Goal: Transaction & Acquisition: Purchase product/service

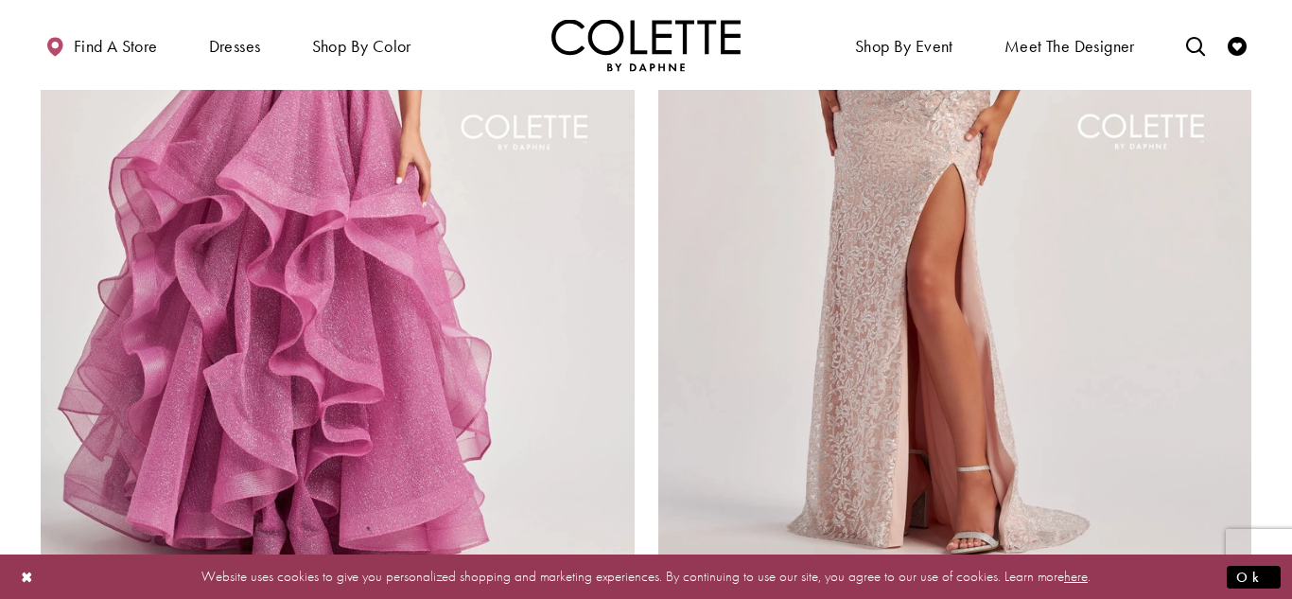
scroll to position [3348, 0]
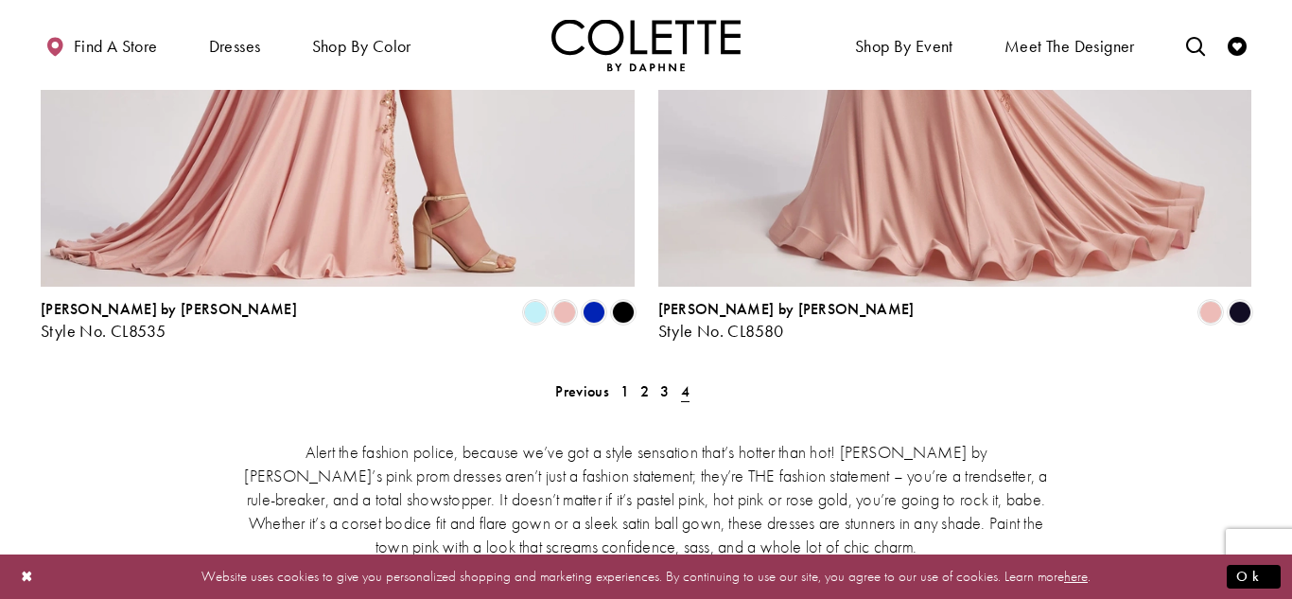
scroll to position [839, 0]
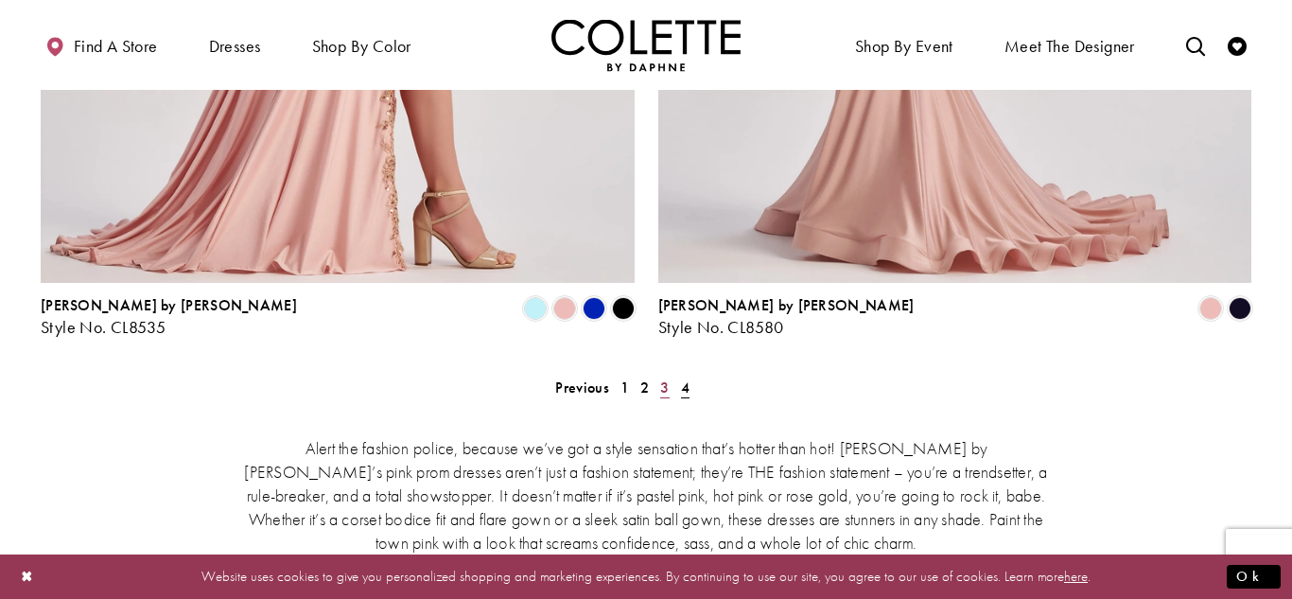
click at [662, 377] on span "3" at bounding box center [664, 387] width 9 height 20
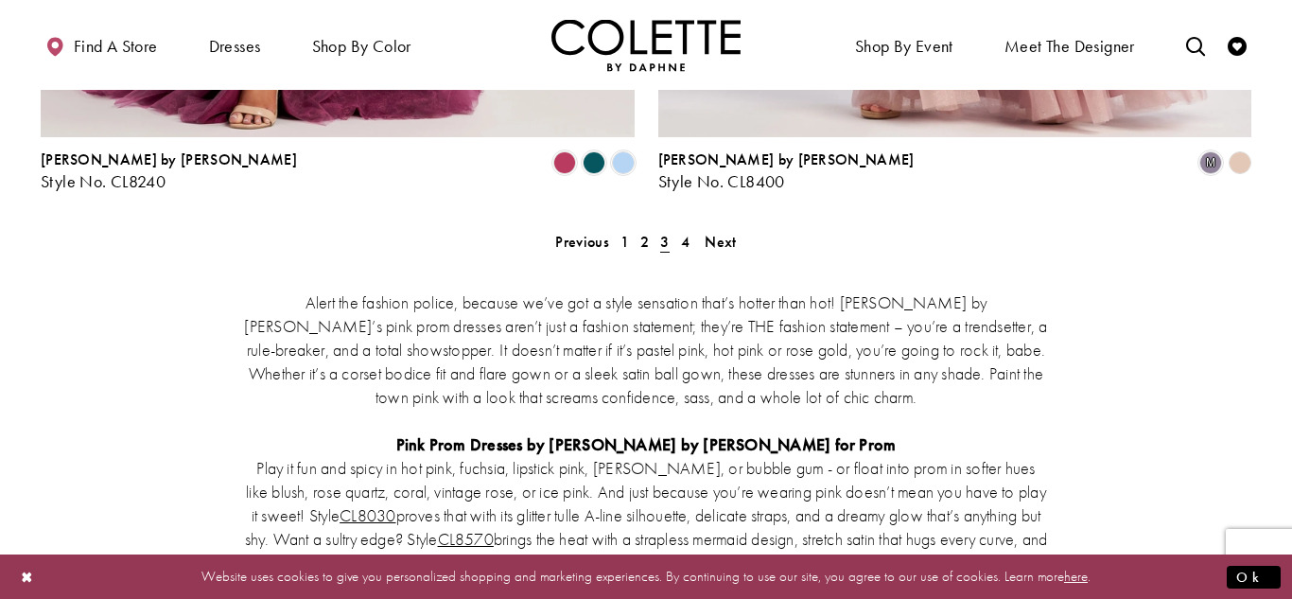
scroll to position [3674, 0]
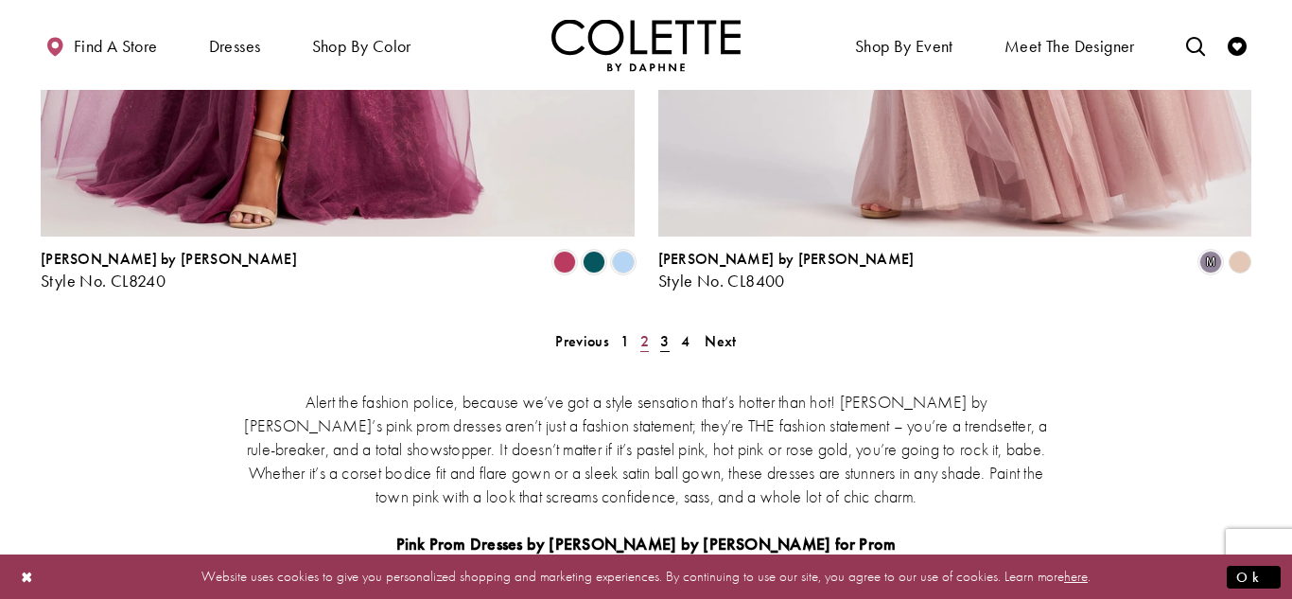
click at [644, 331] on span "2" at bounding box center [644, 341] width 9 height 20
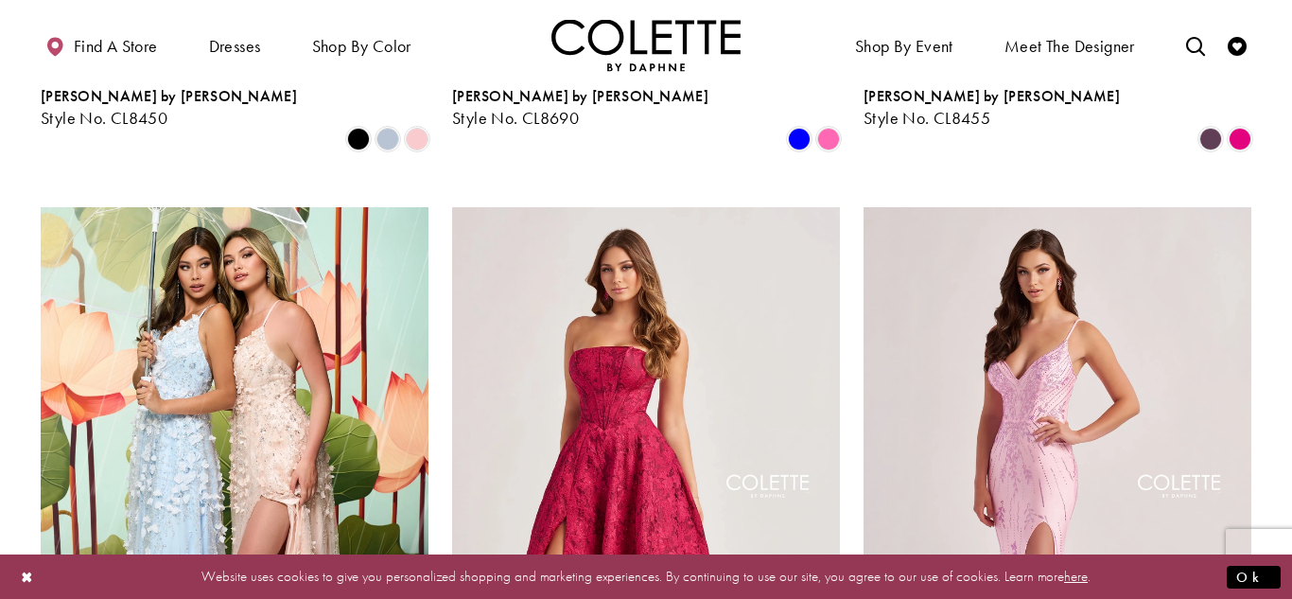
scroll to position [1437, 0]
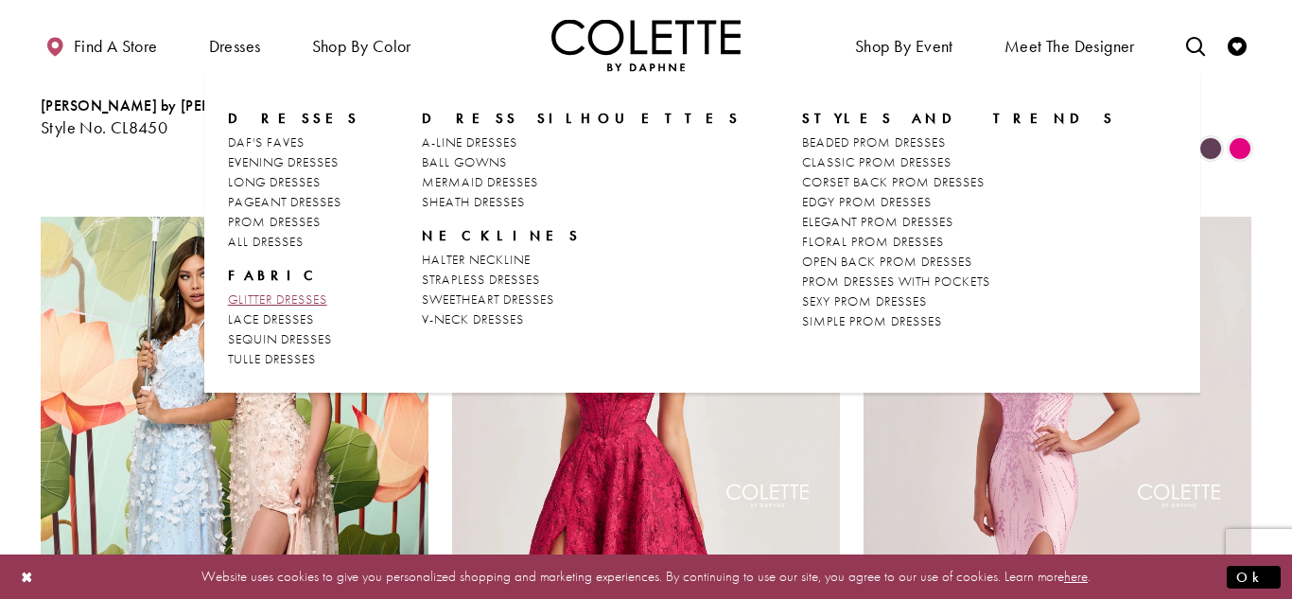
click at [254, 299] on span "GLITTER DRESSES" at bounding box center [277, 298] width 99 height 17
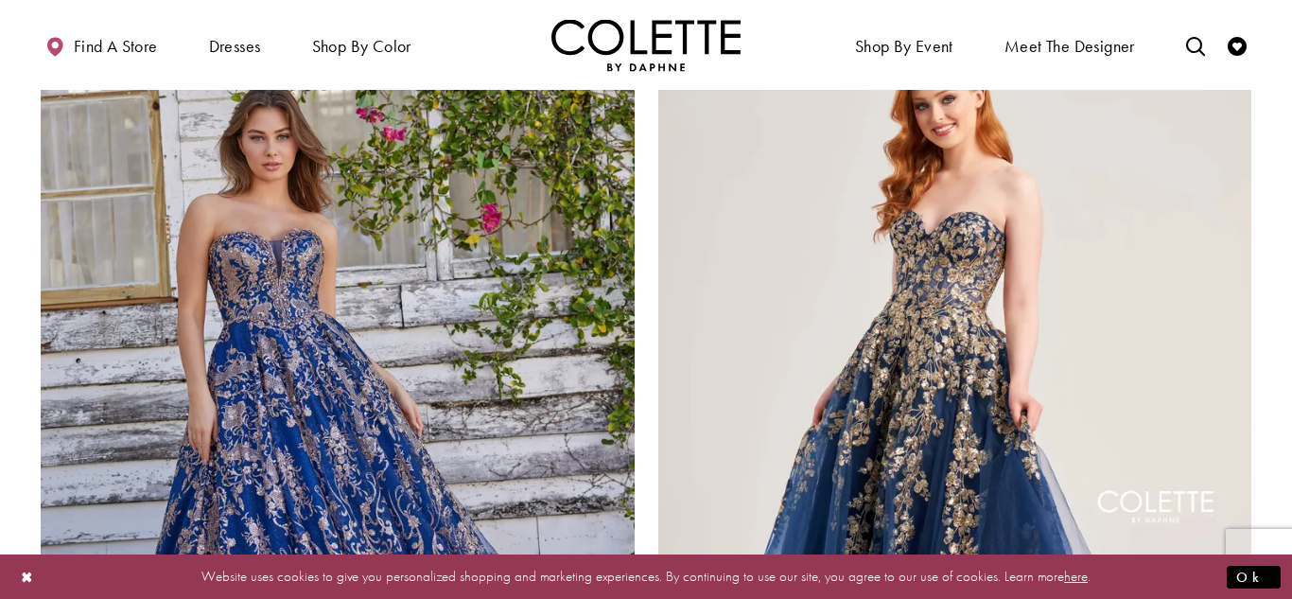
scroll to position [3006, 0]
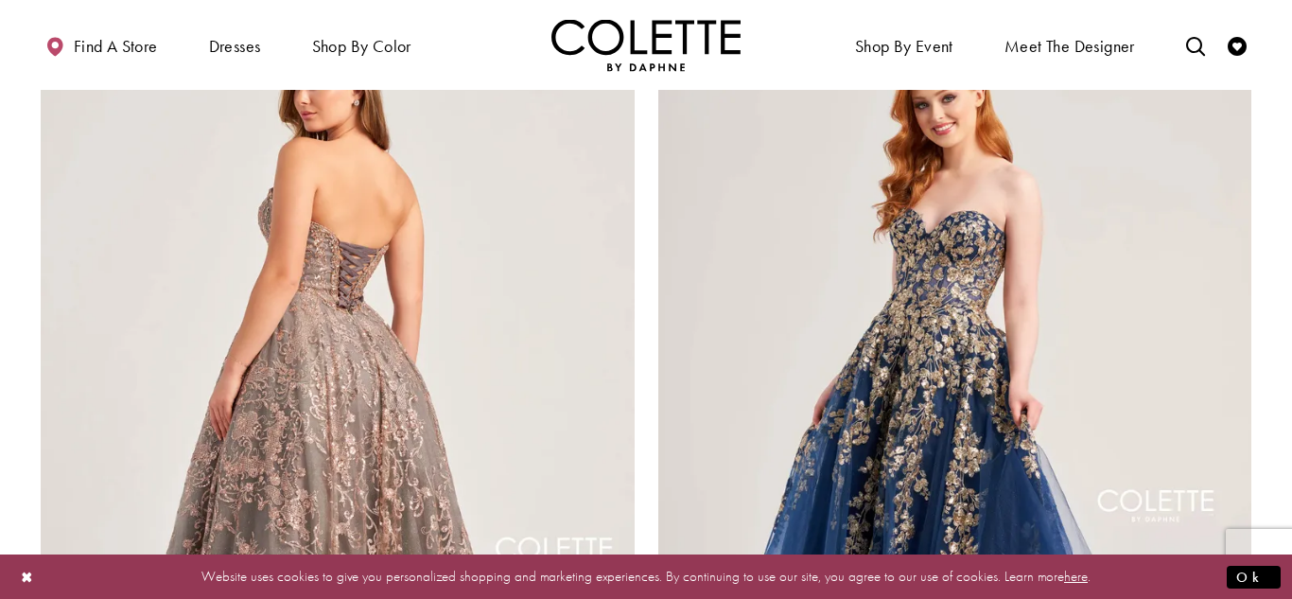
click at [374, 348] on img "Visit Colette by Daphne Style No. CL5101 Page" at bounding box center [338, 405] width 594 height 863
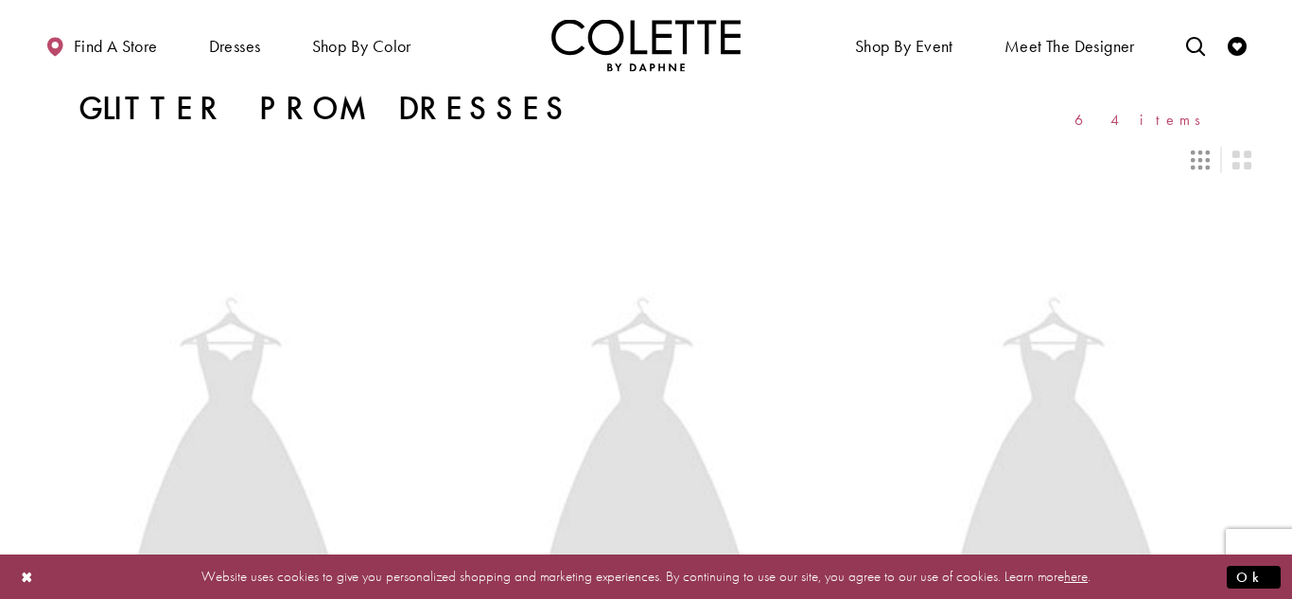
scroll to position [3126, 0]
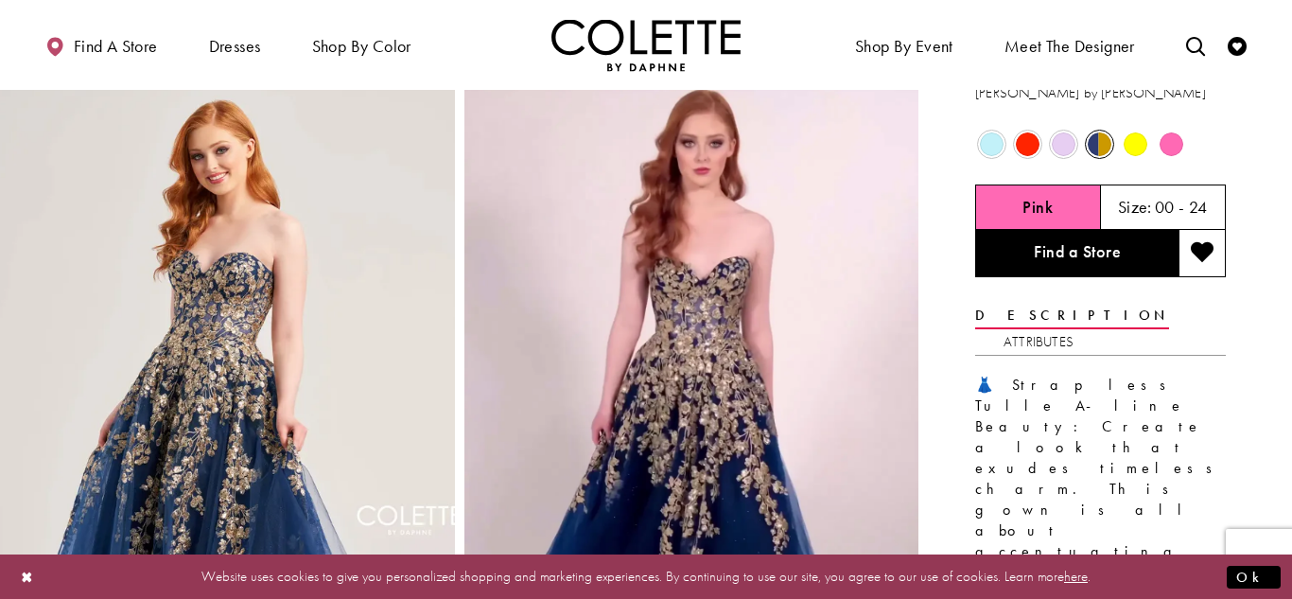
scroll to position [48, 0]
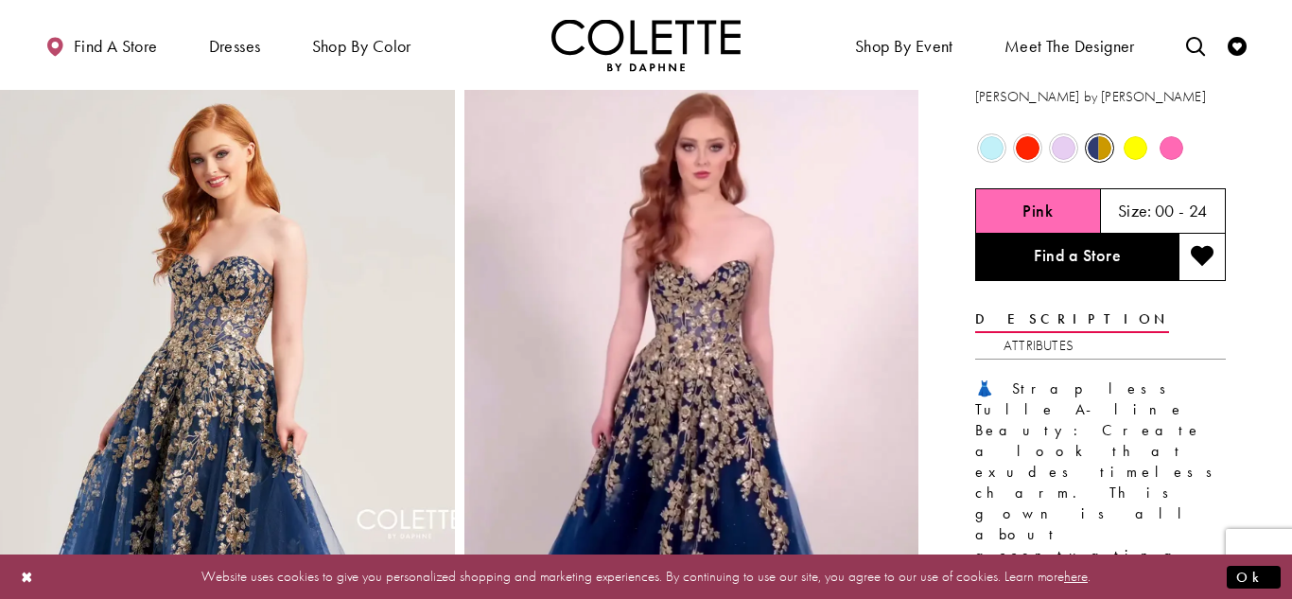
click at [1026, 146] on span "Product color controls state depends on size chosen" at bounding box center [1028, 148] width 24 height 24
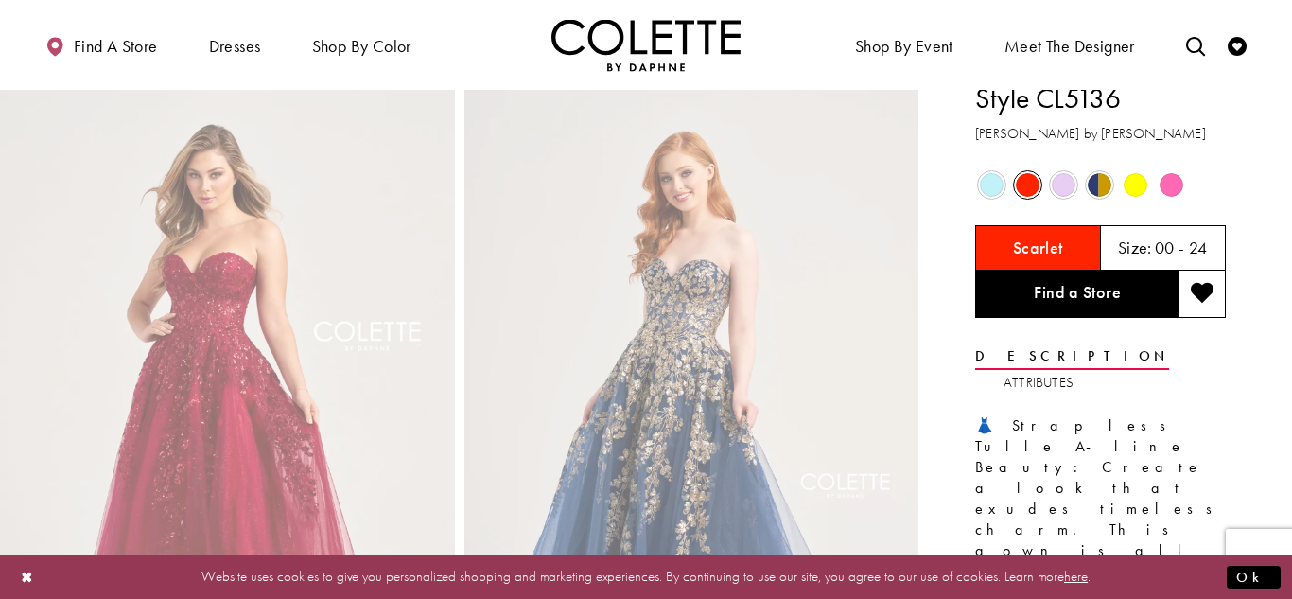
scroll to position [0, 0]
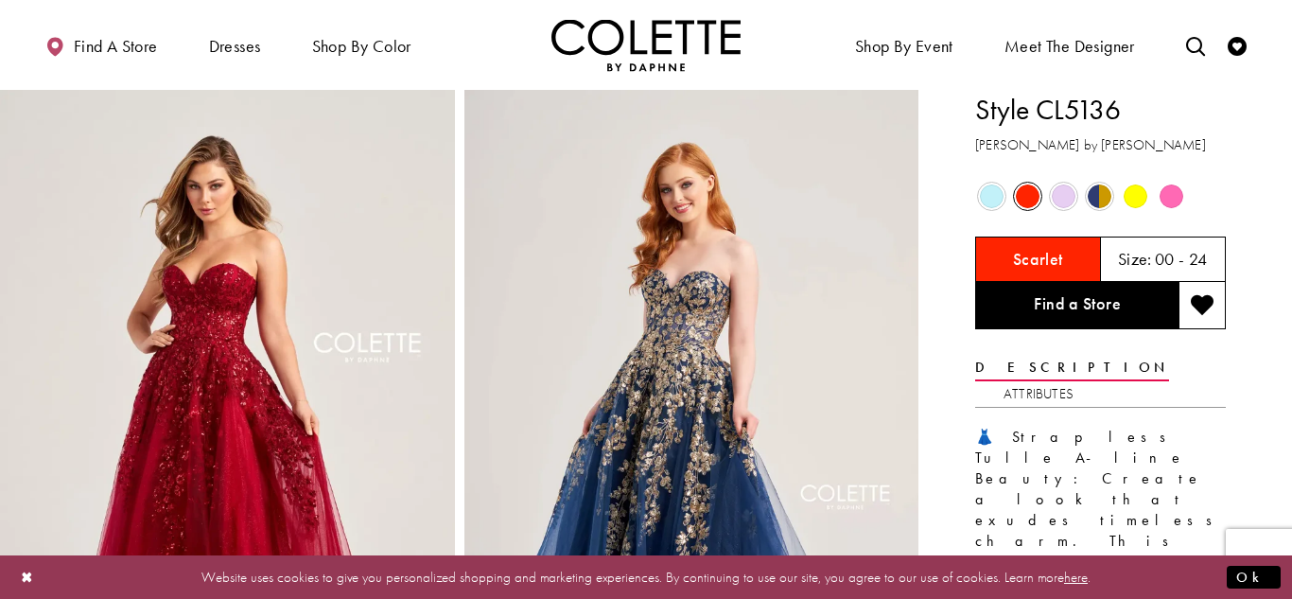
click at [1061, 199] on span "Product color controls state depends on size chosen" at bounding box center [1064, 196] width 24 height 24
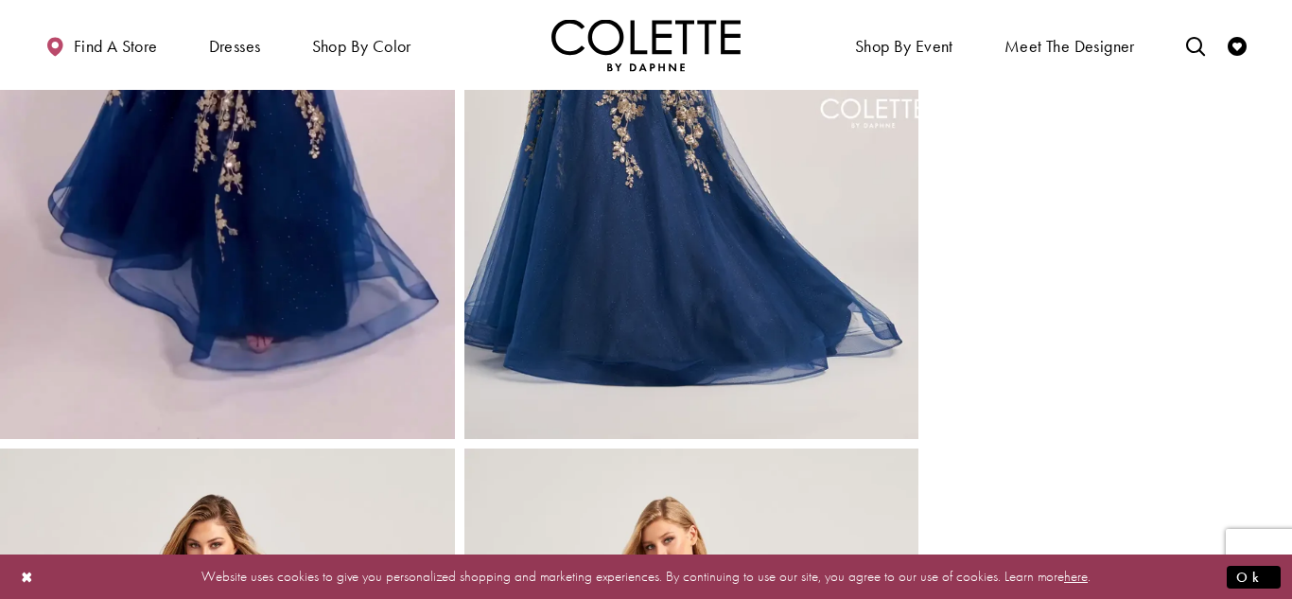
scroll to position [1151, 0]
